Goal: Transaction & Acquisition: Purchase product/service

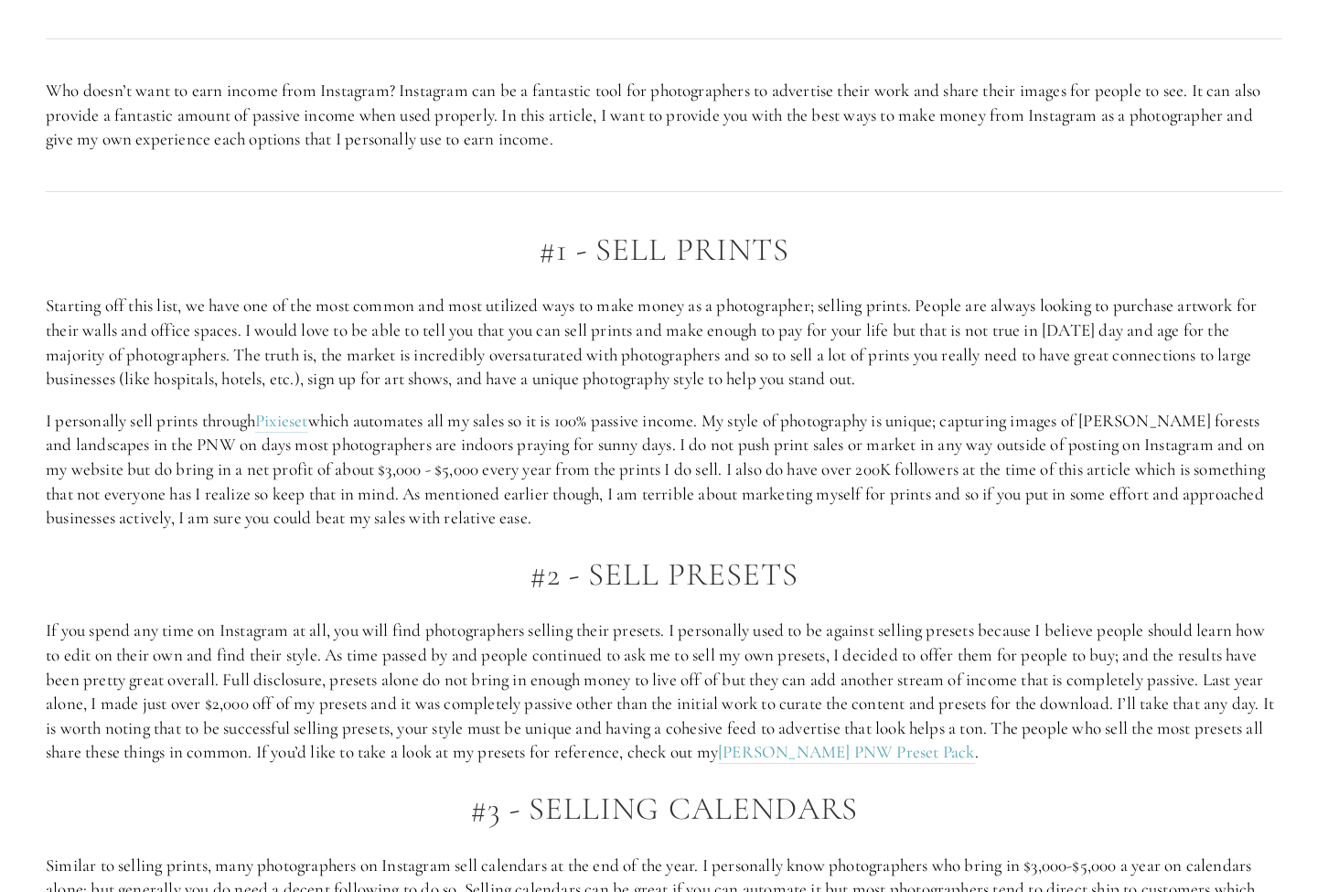
scroll to position [1014, 0]
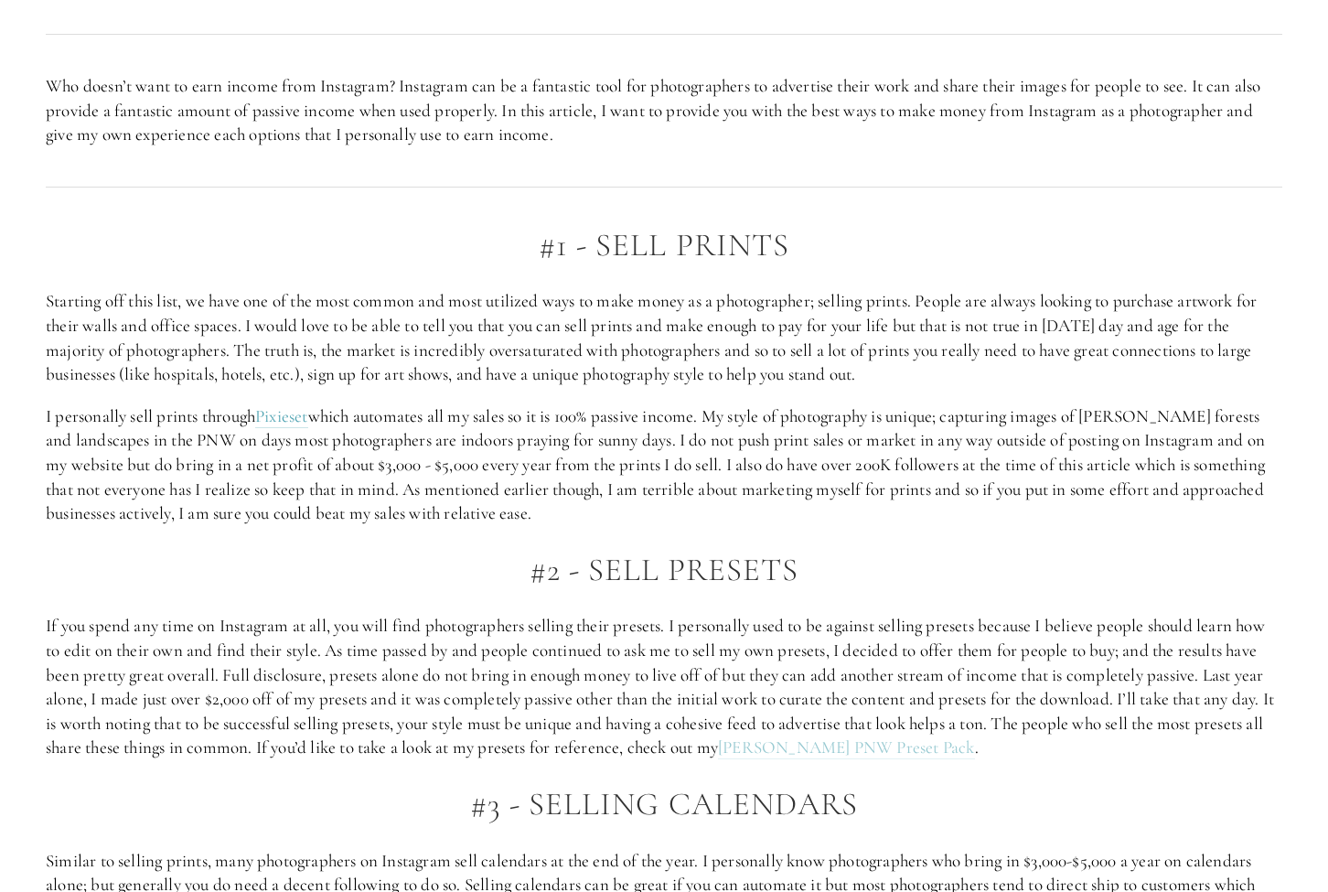
click at [825, 736] on link "[PERSON_NAME] PNW Preset Pack" at bounding box center [846, 747] width 257 height 23
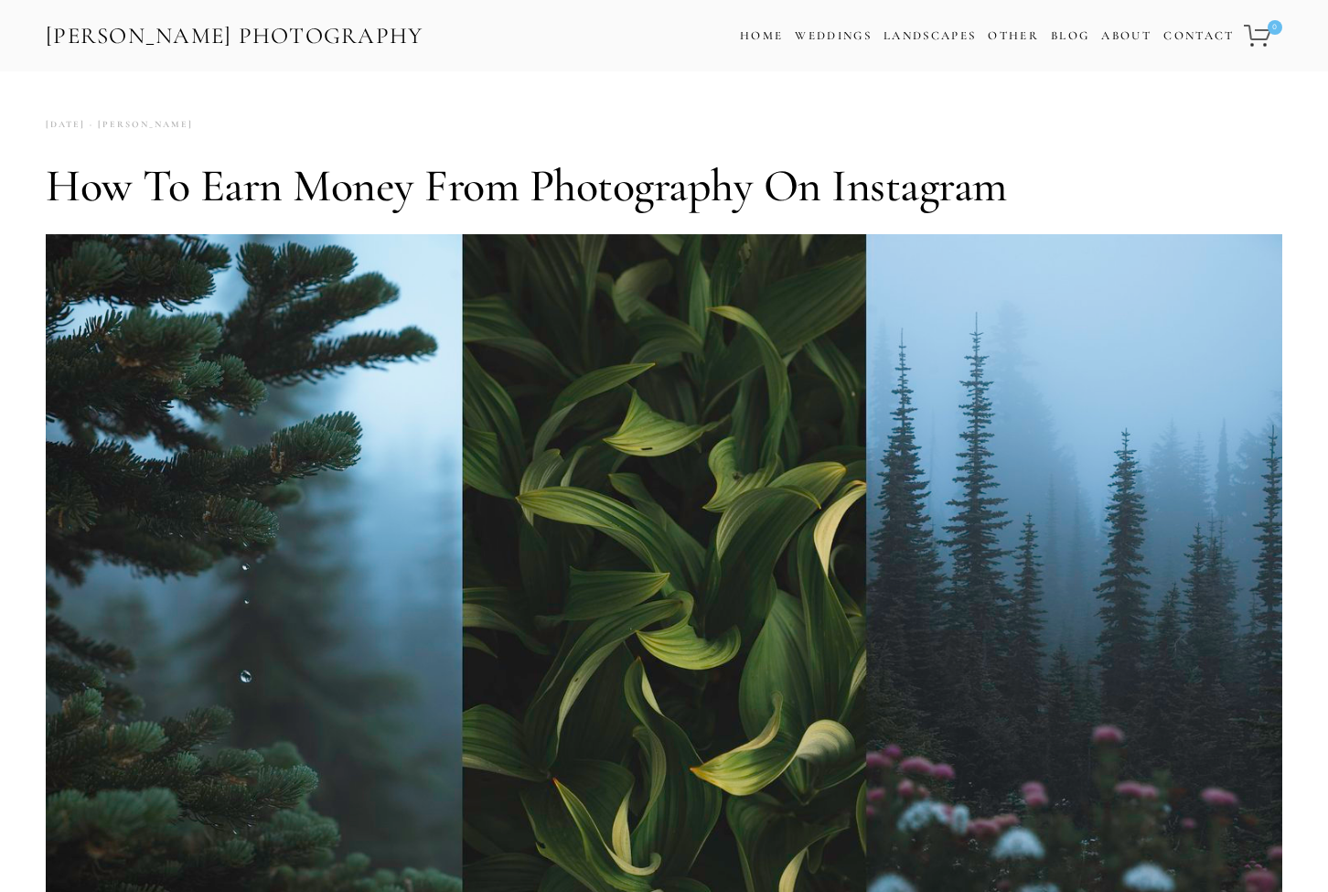
scroll to position [0, 0]
click at [1063, 36] on link "Blog" at bounding box center [1070, 36] width 38 height 27
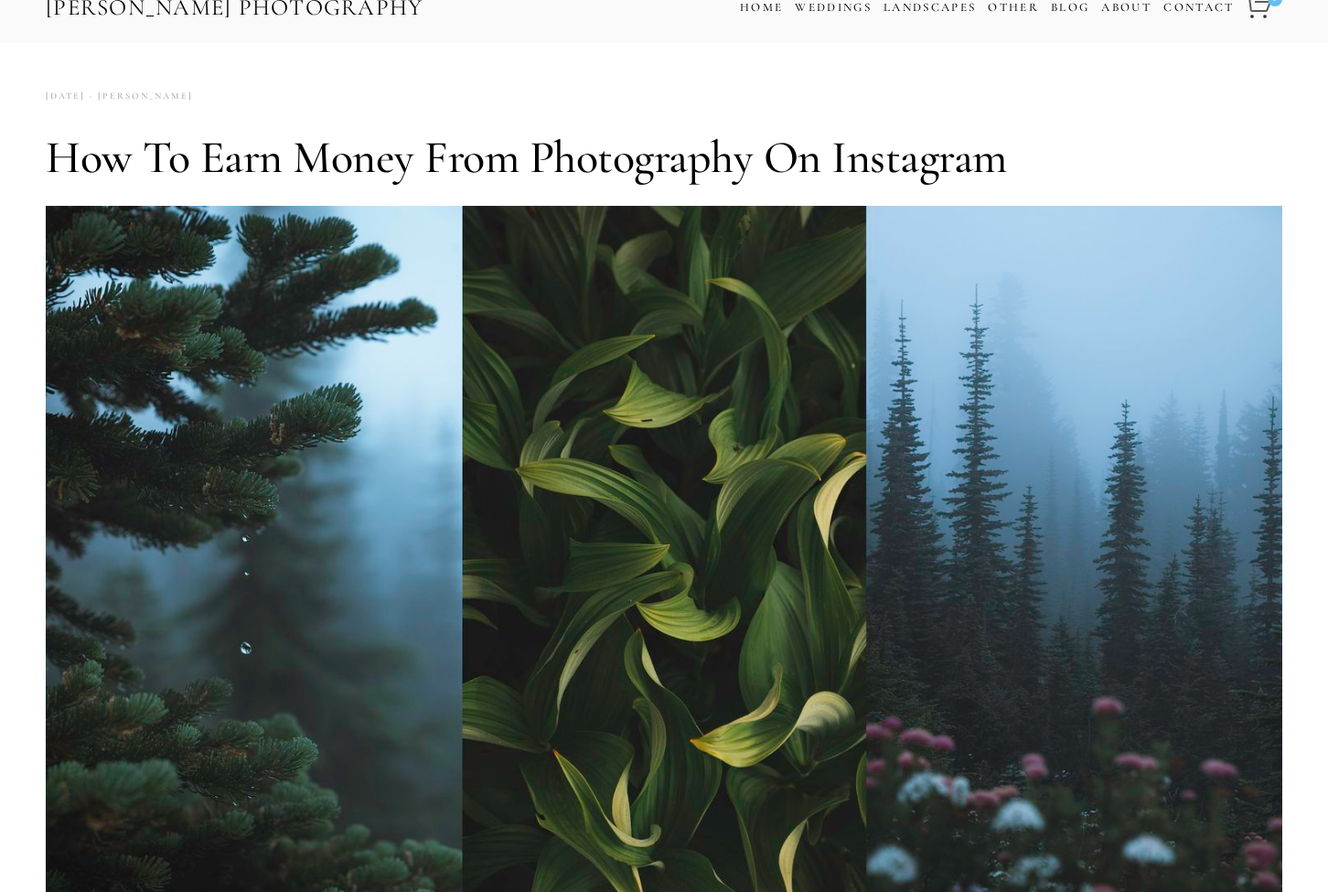
scroll to position [34, 0]
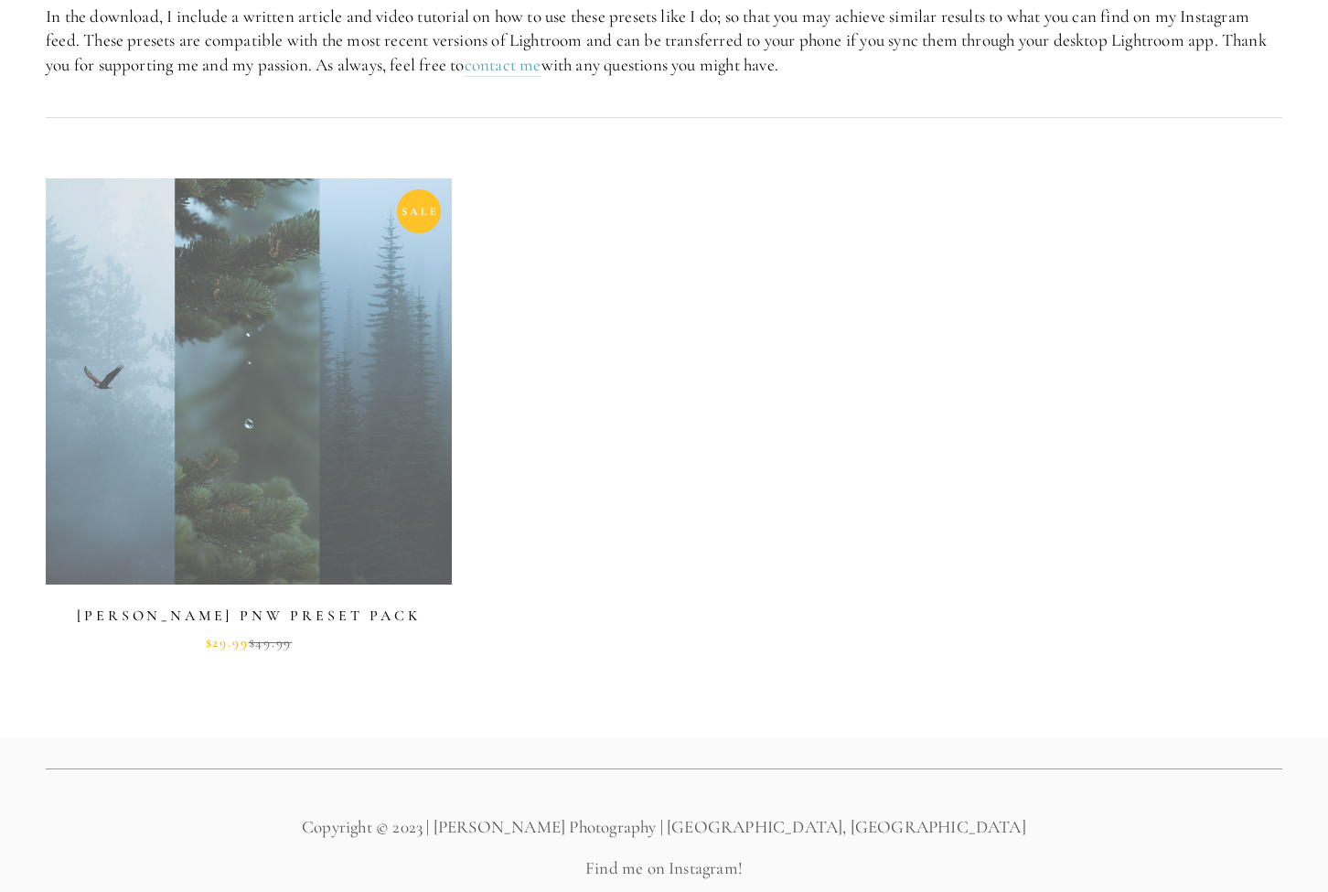
scroll to position [720, 0]
click at [281, 334] on link at bounding box center [249, 415] width 406 height 472
